Goal: Task Accomplishment & Management: Manage account settings

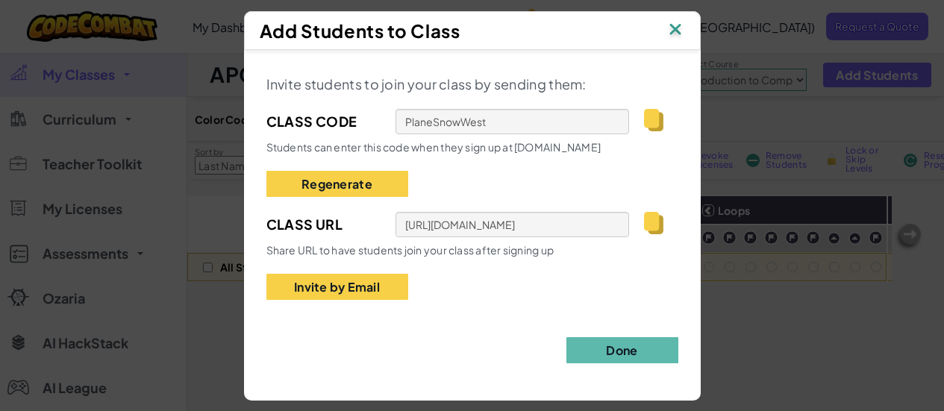
select select "560f1a9f22961295f9427742"
click at [673, 31] on img at bounding box center [675, 30] width 19 height 22
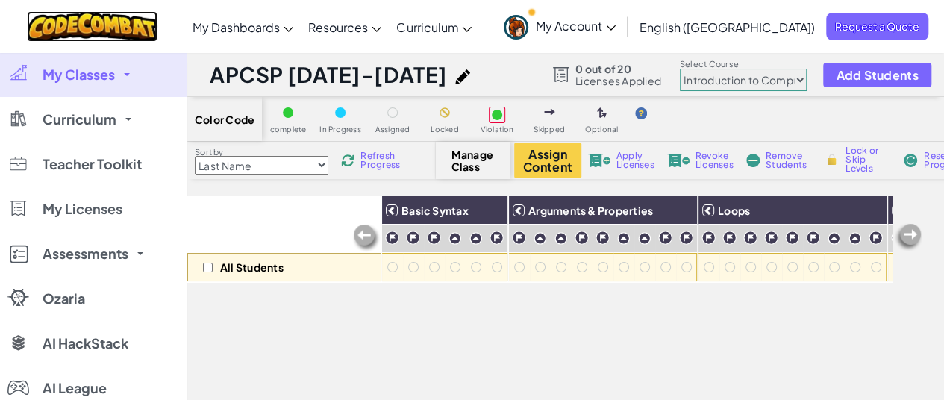
click at [130, 19] on img at bounding box center [92, 26] width 131 height 31
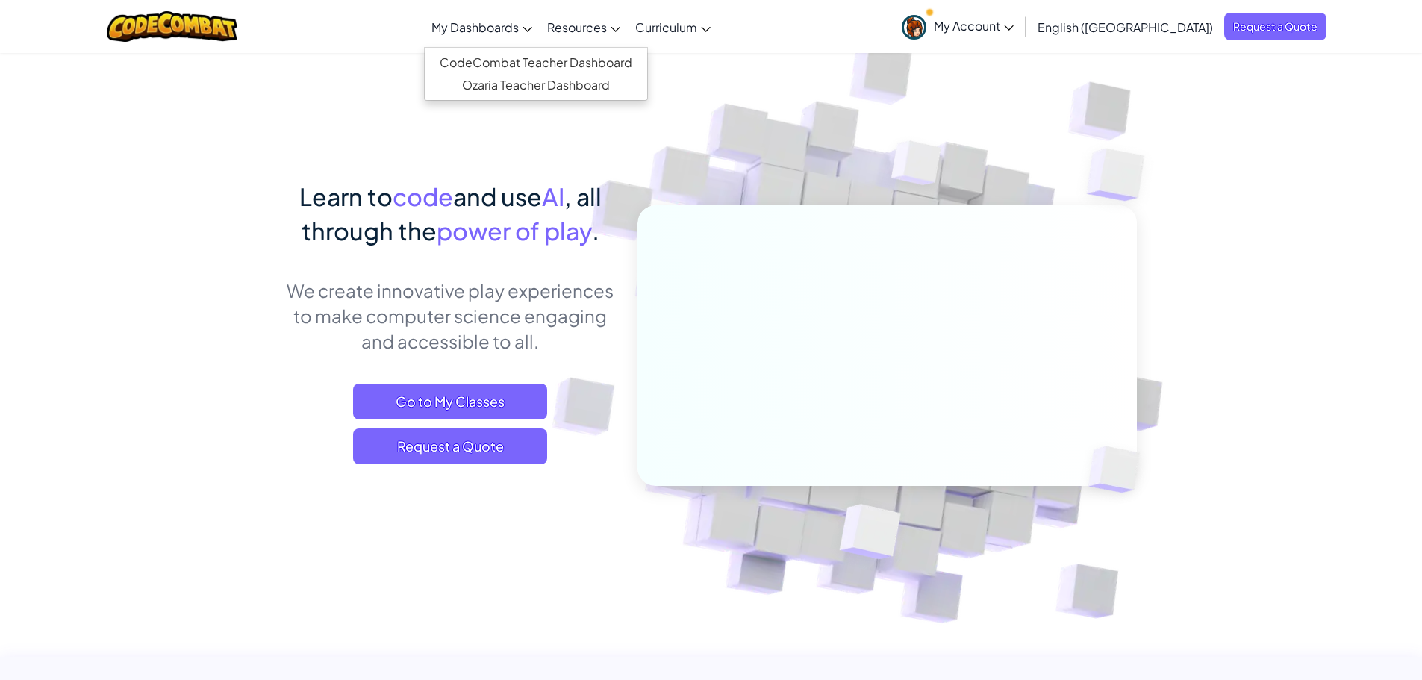
click at [519, 25] on span "My Dashboards" at bounding box center [475, 27] width 87 height 16
click at [579, 62] on link "CodeCombat Teacher Dashboard" at bounding box center [536, 63] width 222 height 22
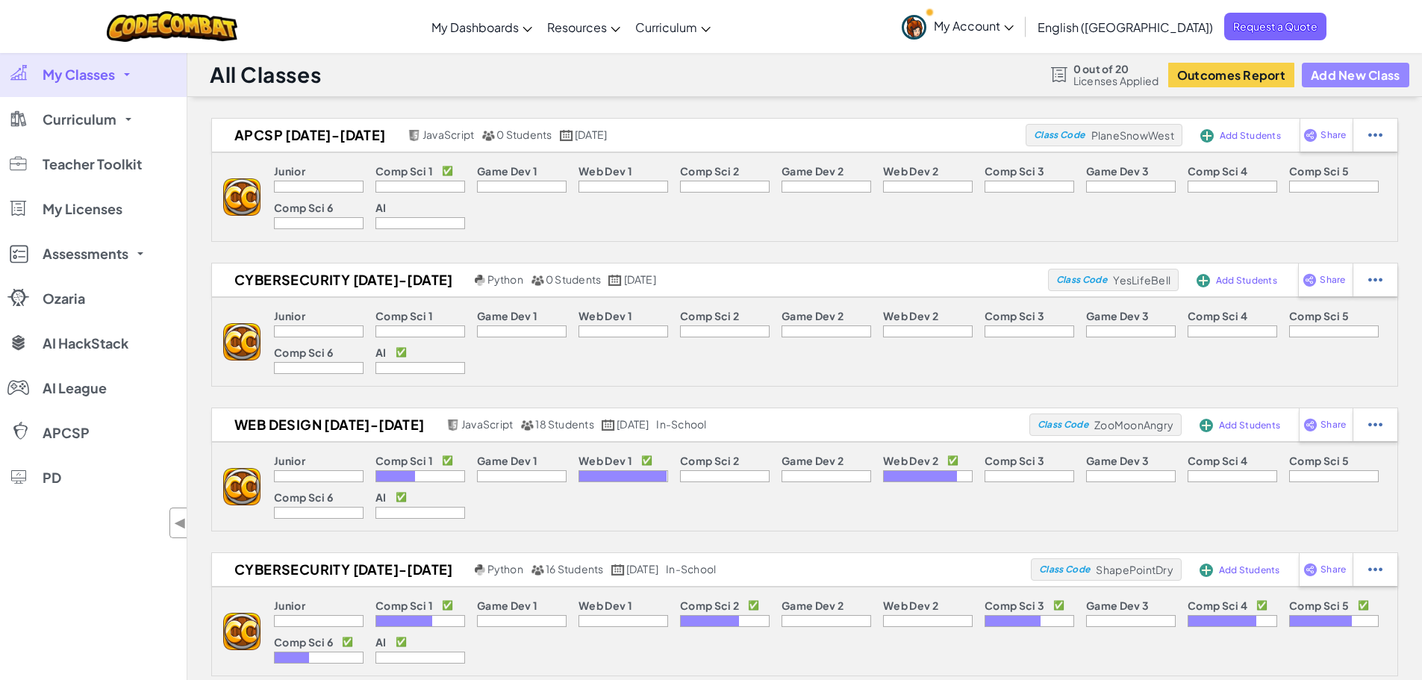
click at [944, 78] on button "Add New Class" at bounding box center [1356, 75] width 108 height 25
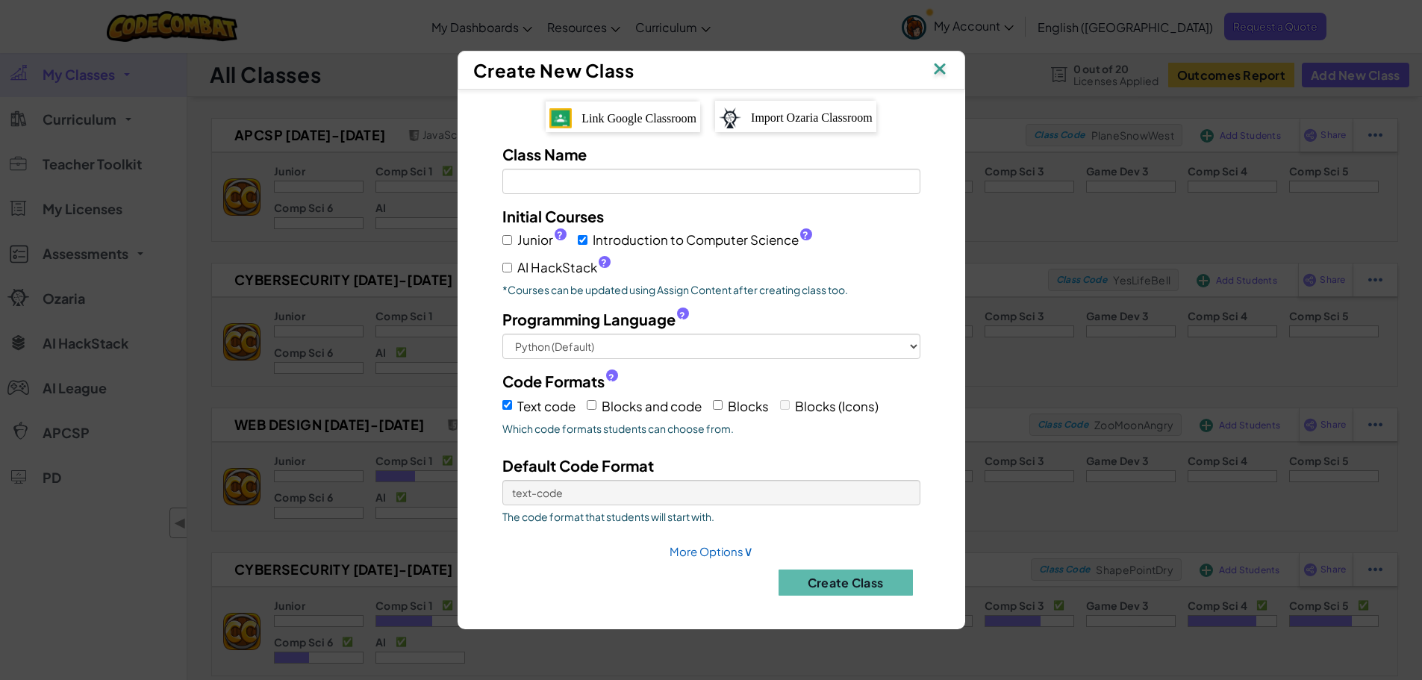
drag, startPoint x: 620, startPoint y: 196, endPoint x: 616, endPoint y: 187, distance: 9.7
click at [619, 195] on div "Class Name Field is required Initial Courses Junior ? Introduction to Computer …" at bounding box center [711, 374] width 463 height 463
click at [617, 187] on input "Class Name Field is required" at bounding box center [711, 181] width 418 height 25
click at [631, 182] on input "Class Name Field is required" at bounding box center [711, 181] width 418 height 25
type input "Web Design [DATE]-[DATE]"
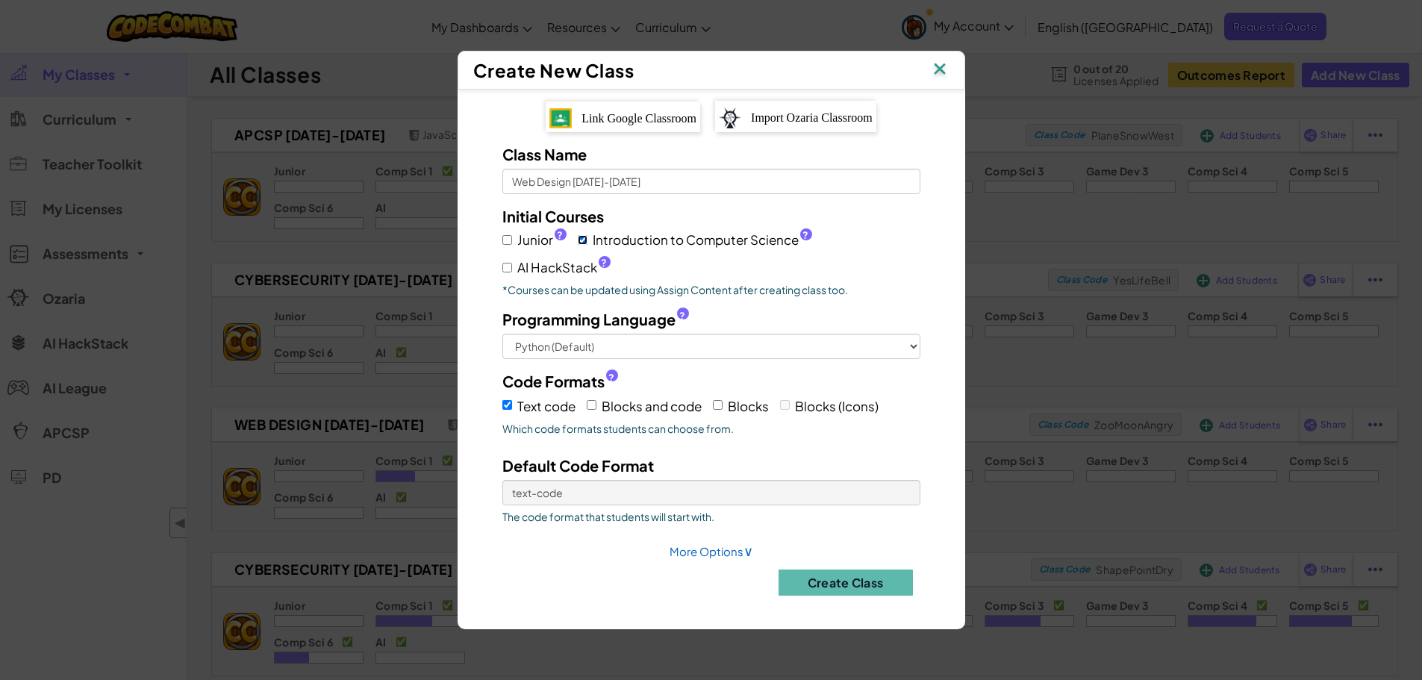
click at [581, 239] on input "Introduction to Computer Science ?" at bounding box center [583, 240] width 10 height 10
checkbox input "false"
click at [831, 340] on select "Python (Default) JavaScript C++ [GEOGRAPHIC_DATA] (Experimental)" at bounding box center [711, 346] width 418 height 25
select select "javascript"
click at [502, 334] on select "Python (Default) JavaScript C++ [GEOGRAPHIC_DATA] (Experimental)" at bounding box center [711, 346] width 418 height 25
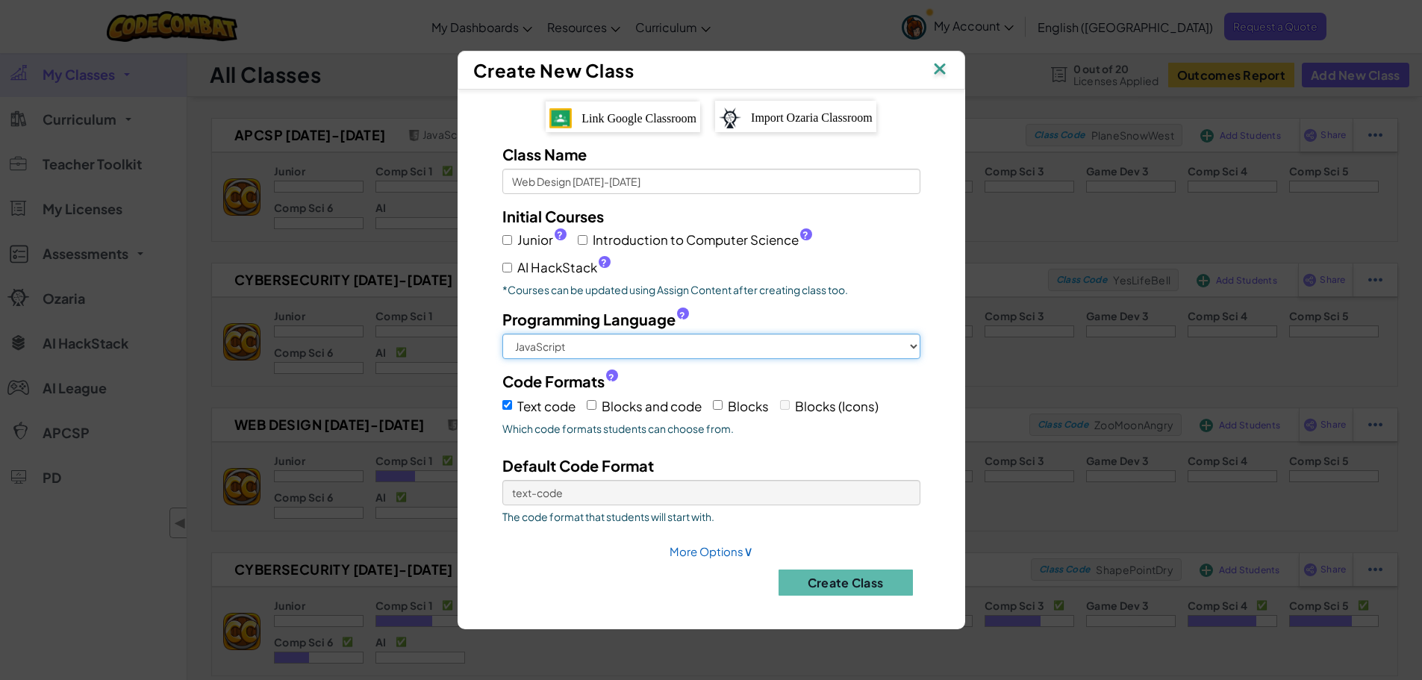
scroll to position [75, 0]
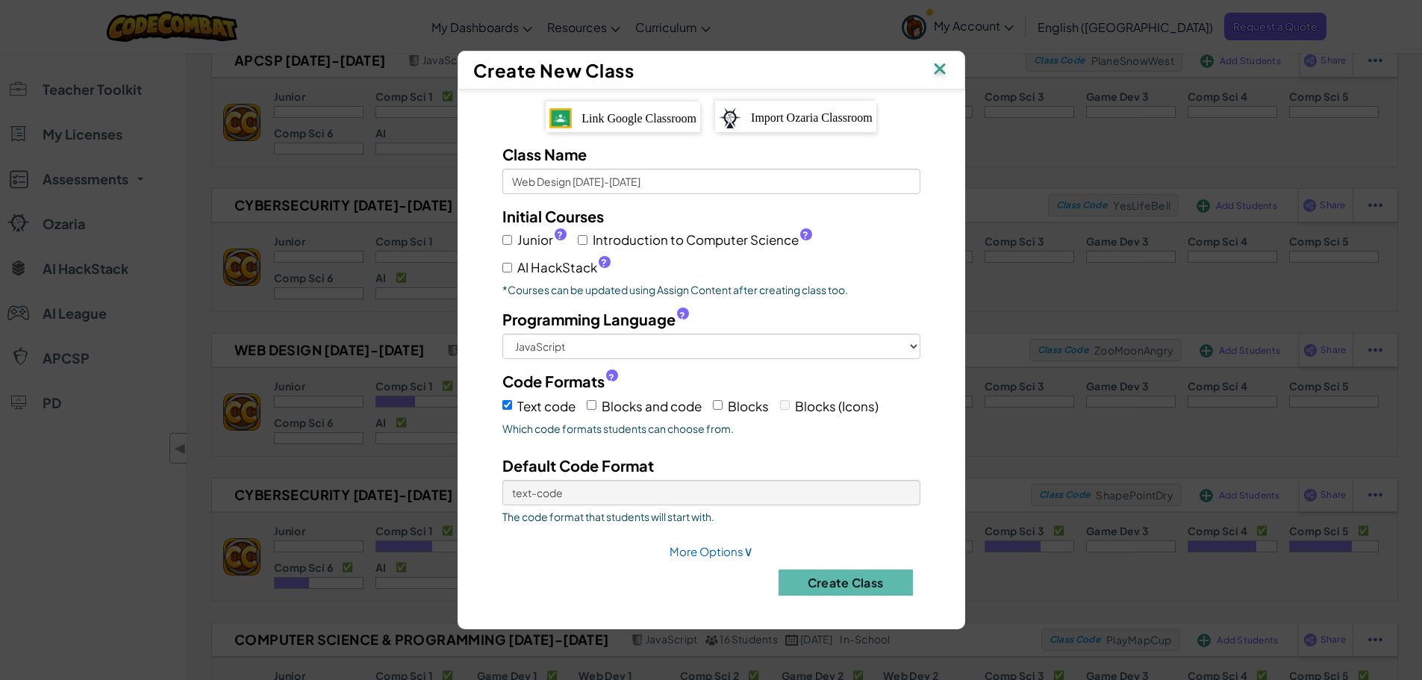
click at [606, 406] on span "Blocks and code" at bounding box center [652, 406] width 100 height 16
click at [597, 406] on input "Blocks and code" at bounding box center [592, 405] width 10 height 10
checkbox input "true"
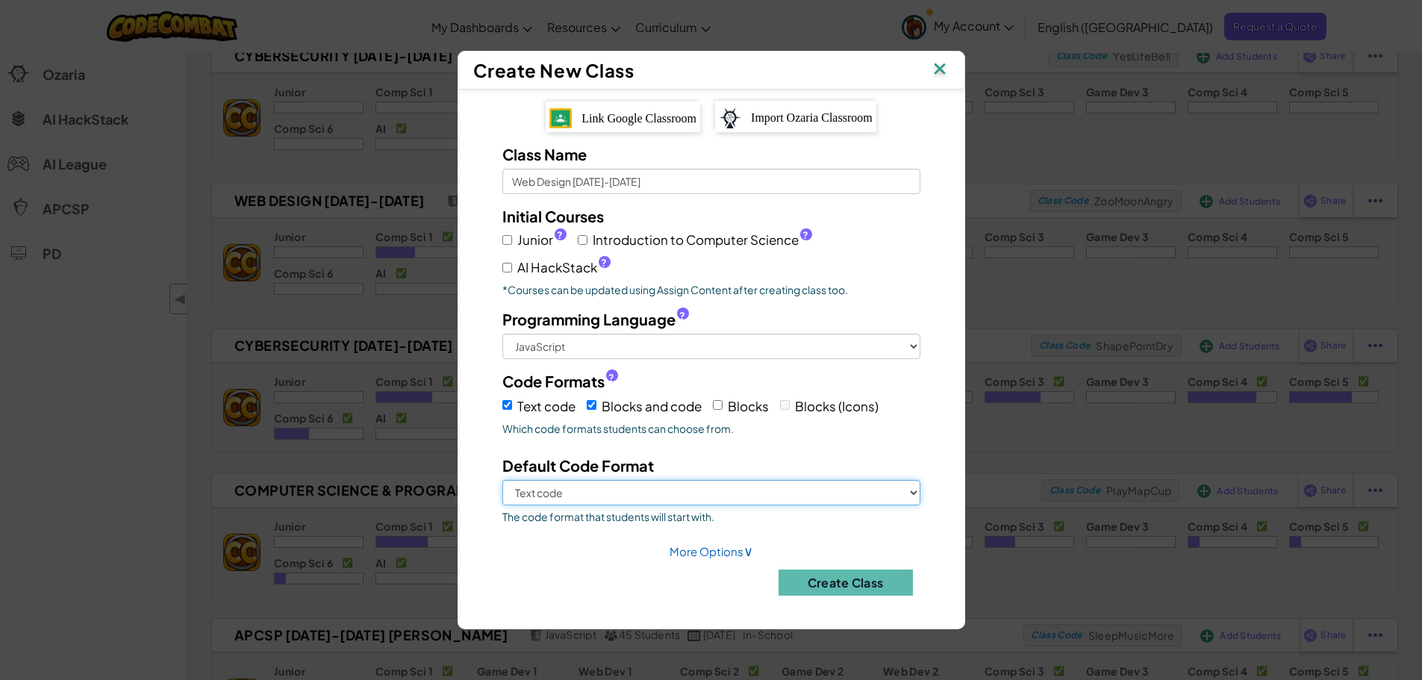
click at [752, 411] on select "Text code Blocks and code" at bounding box center [711, 492] width 418 height 25
select select "blocks-and-code"
click at [502, 411] on select "Text code Blocks and code" at bounding box center [711, 492] width 418 height 25
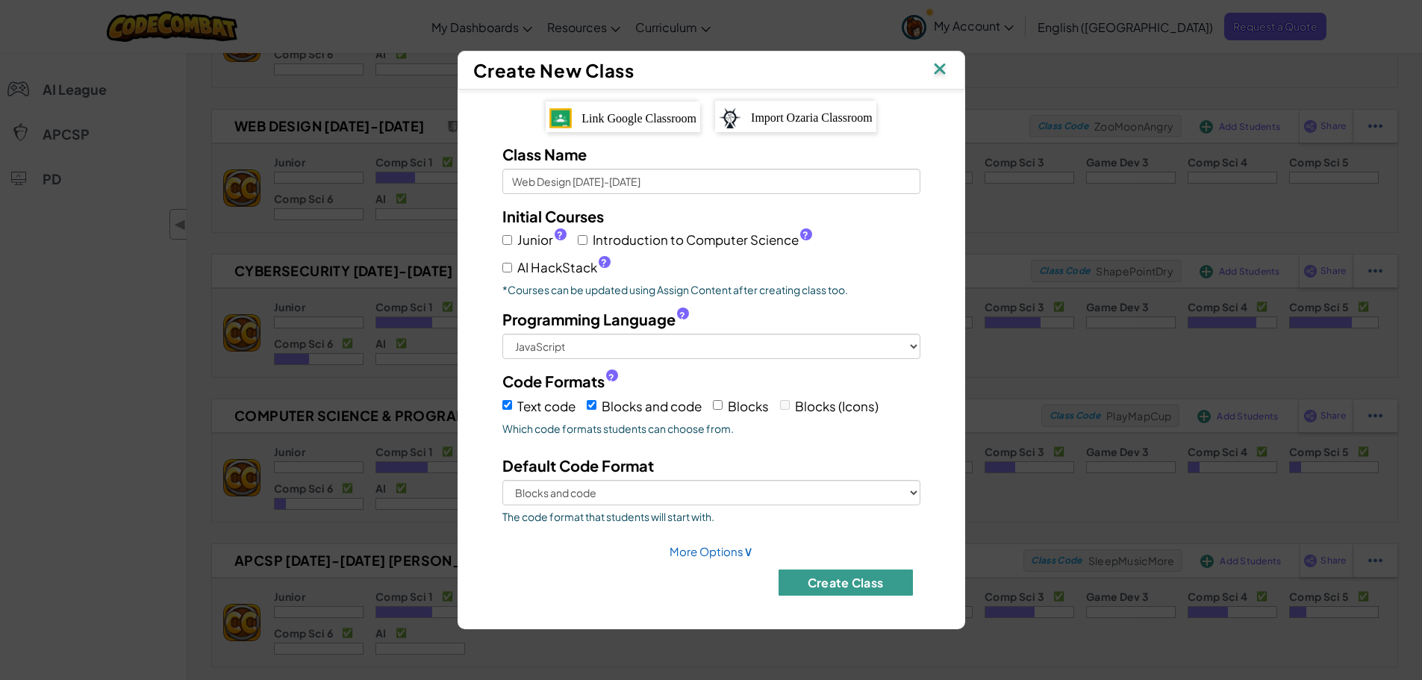
click at [855, 411] on button "Create Class" at bounding box center [846, 583] width 134 height 26
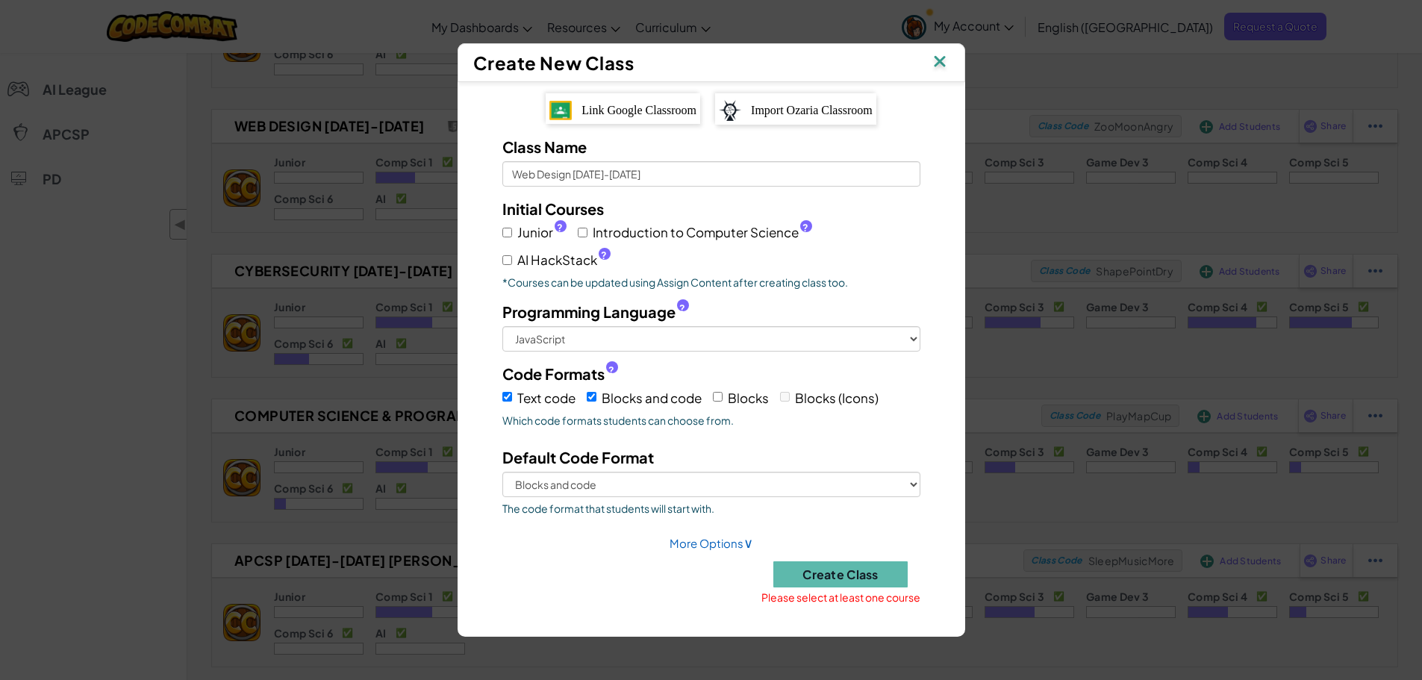
drag, startPoint x: 676, startPoint y: 217, endPoint x: 676, endPoint y: 237, distance: 20.9
click at [676, 222] on div "Initial Courses Junior ? Introduction to Computer Science ? AI HackStack ? *Cou…" at bounding box center [711, 244] width 441 height 92
click at [676, 237] on span "Introduction to Computer Science ?" at bounding box center [703, 233] width 220 height 22
click at [588, 237] on input "Introduction to Computer Science ?" at bounding box center [583, 233] width 10 height 10
checkbox input "true"
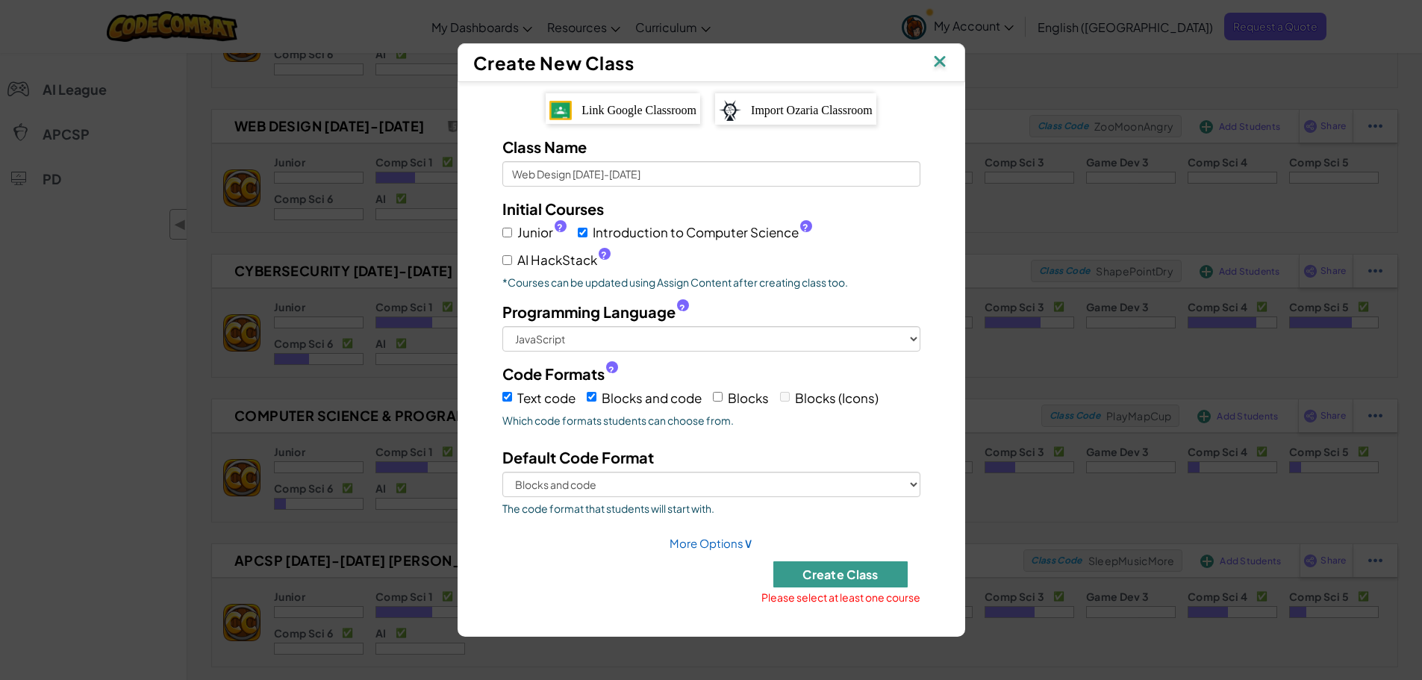
click at [821, 411] on button "Create Class" at bounding box center [841, 574] width 134 height 26
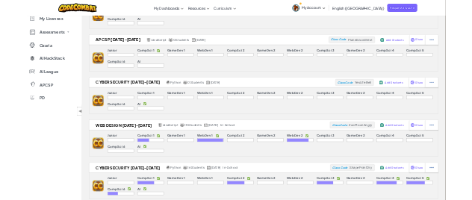
scroll to position [0, 0]
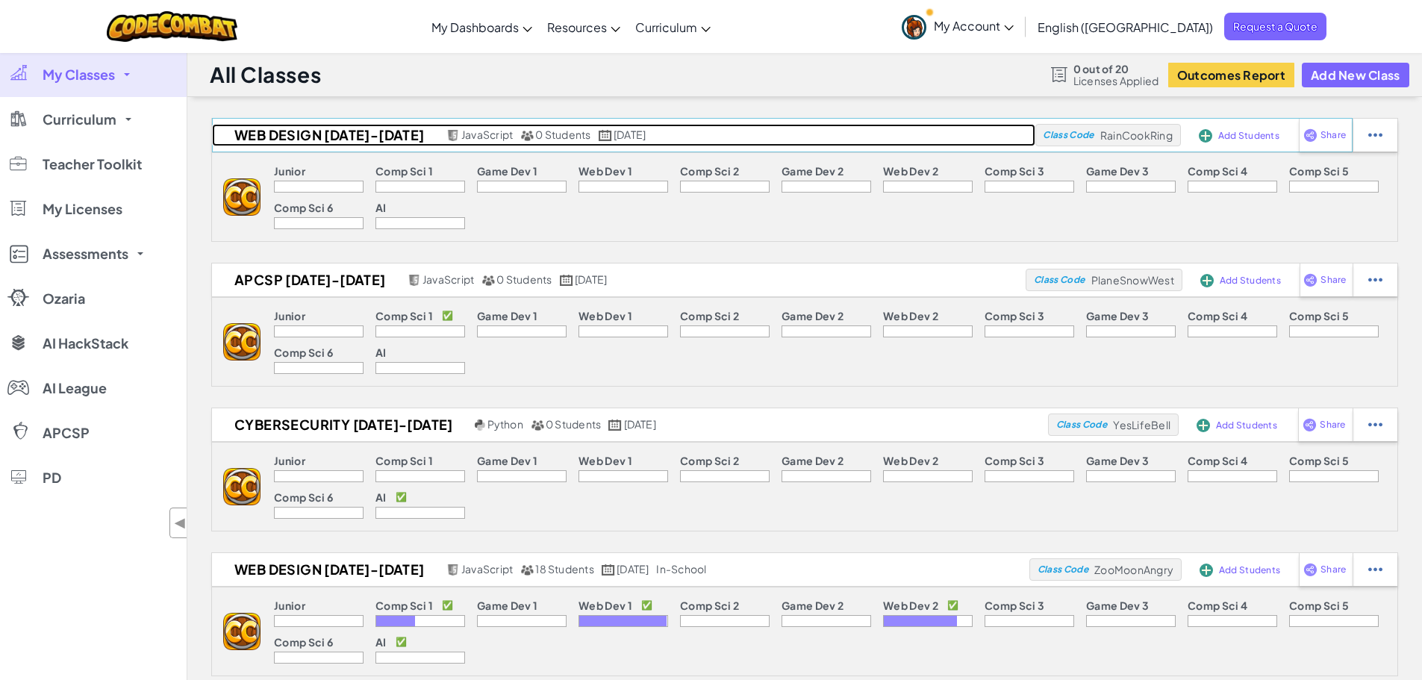
click at [942, 137] on link "Web Design [DATE]-[DATE] JavaScript 0 Students [DATE]" at bounding box center [624, 135] width 824 height 22
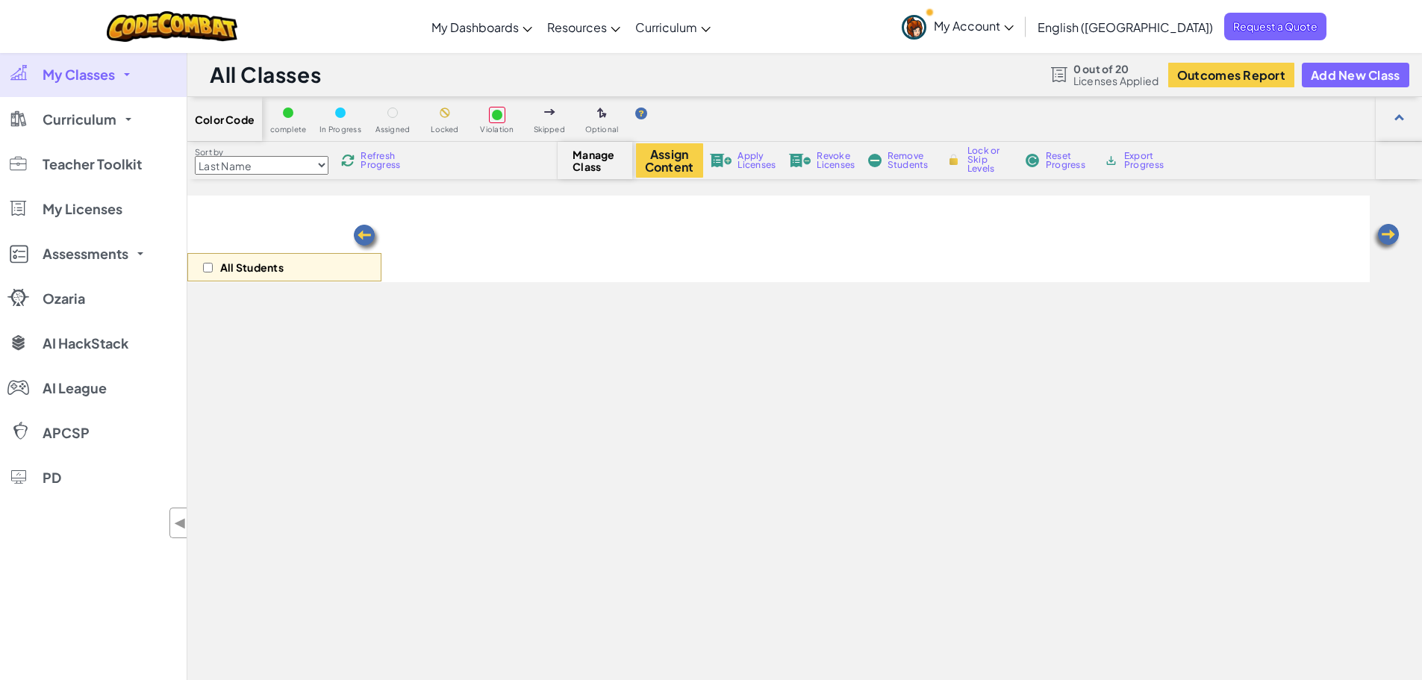
select select "560f1a9f22961295f9427742"
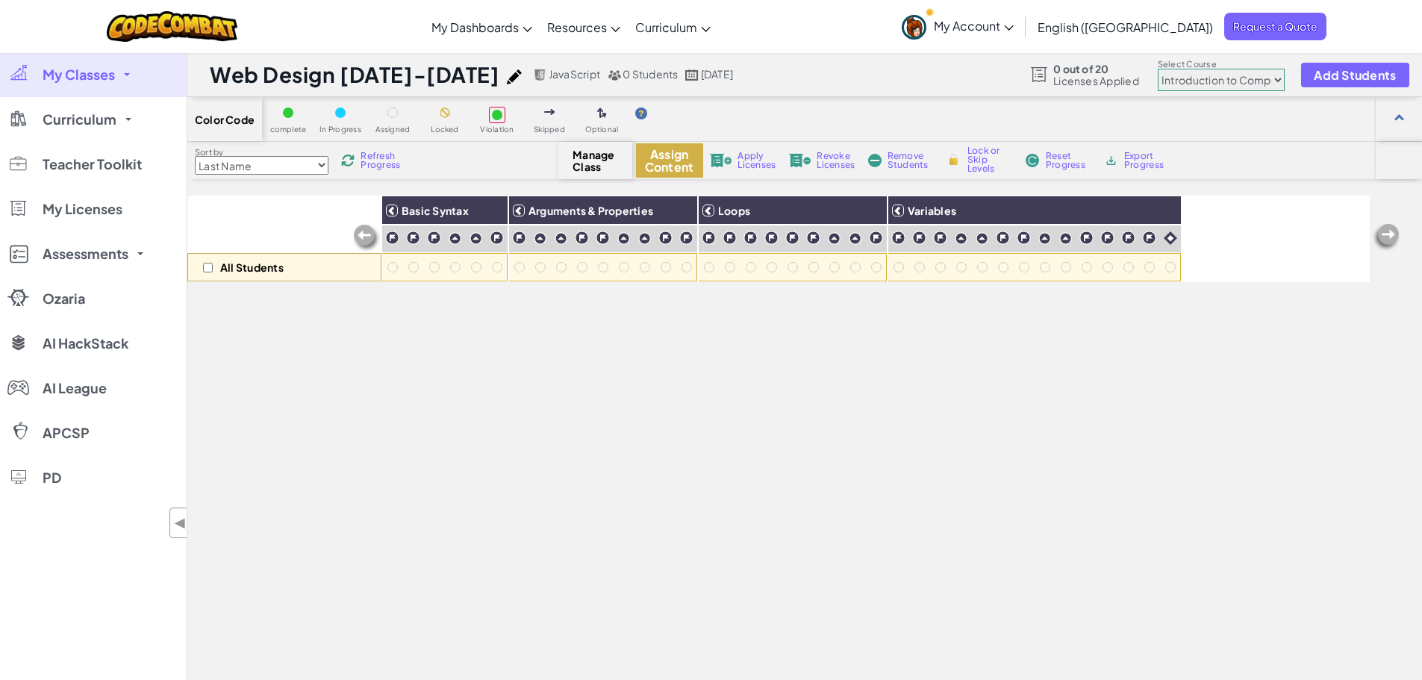
click at [673, 166] on button "Assign Content" at bounding box center [669, 160] width 67 height 34
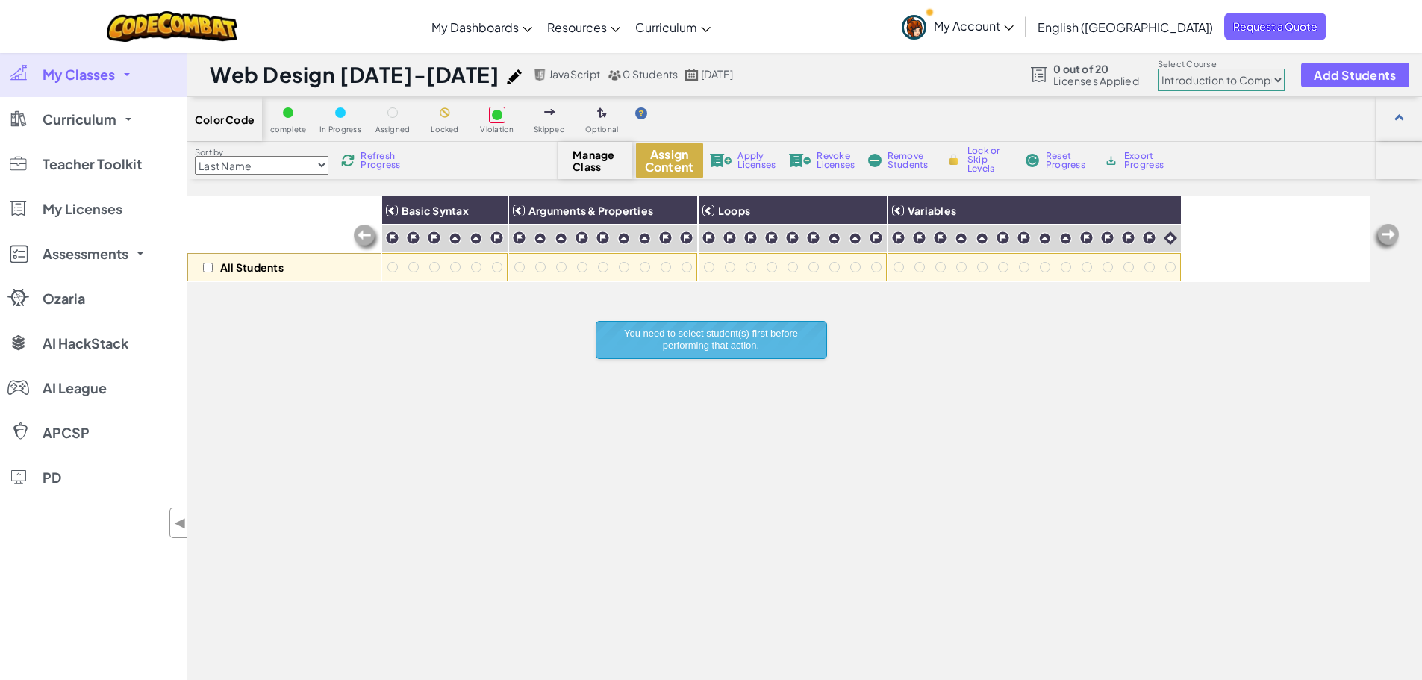
click at [673, 166] on button "Assign Content" at bounding box center [669, 160] width 67 height 34
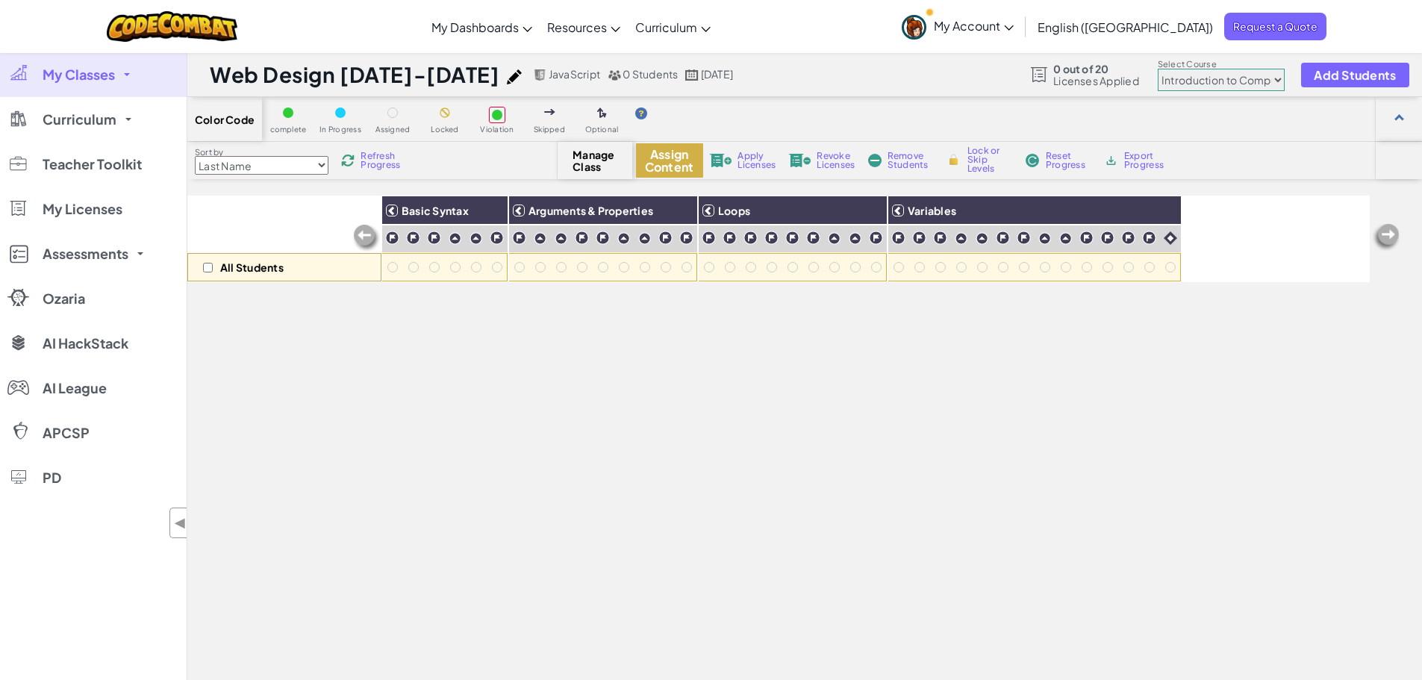
click at [664, 171] on button "Assign Content" at bounding box center [669, 160] width 67 height 34
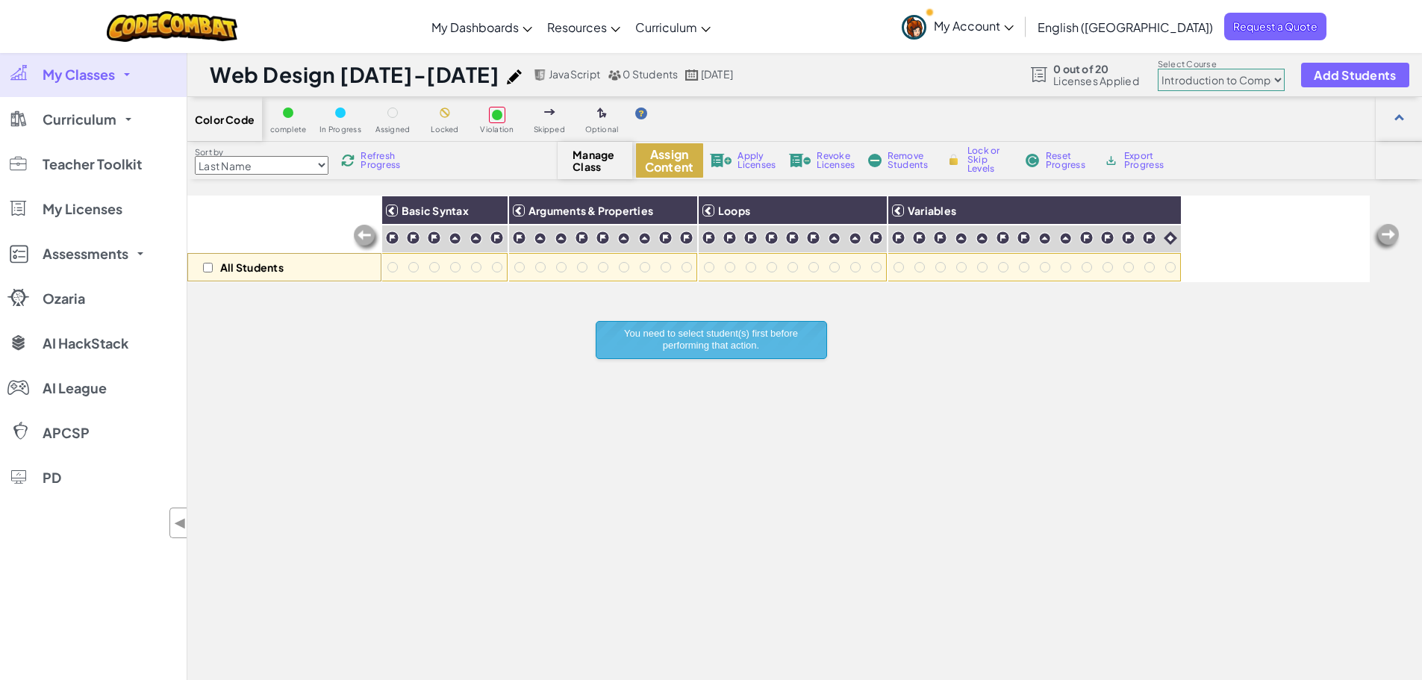
click at [666, 164] on button "Assign Content" at bounding box center [669, 160] width 67 height 34
click at [944, 75] on span "Add Students" at bounding box center [1355, 75] width 82 height 13
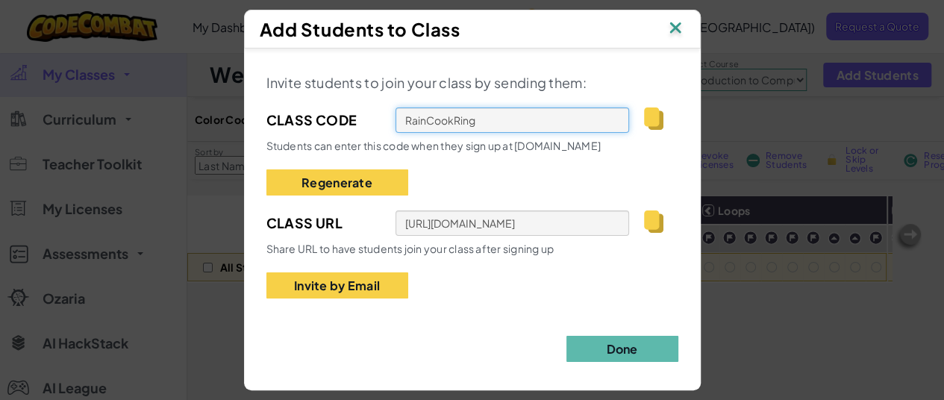
click at [497, 118] on input "RainCookRing" at bounding box center [513, 120] width 234 height 25
click at [497, 113] on input "RainCookRing" at bounding box center [513, 120] width 234 height 25
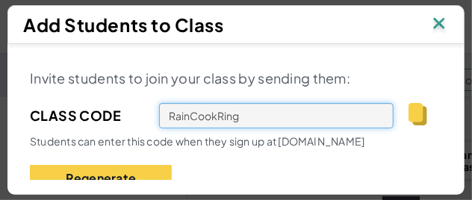
click at [315, 112] on input "RainCookRing" at bounding box center [276, 115] width 234 height 25
